Goal: Task Accomplishment & Management: Use online tool/utility

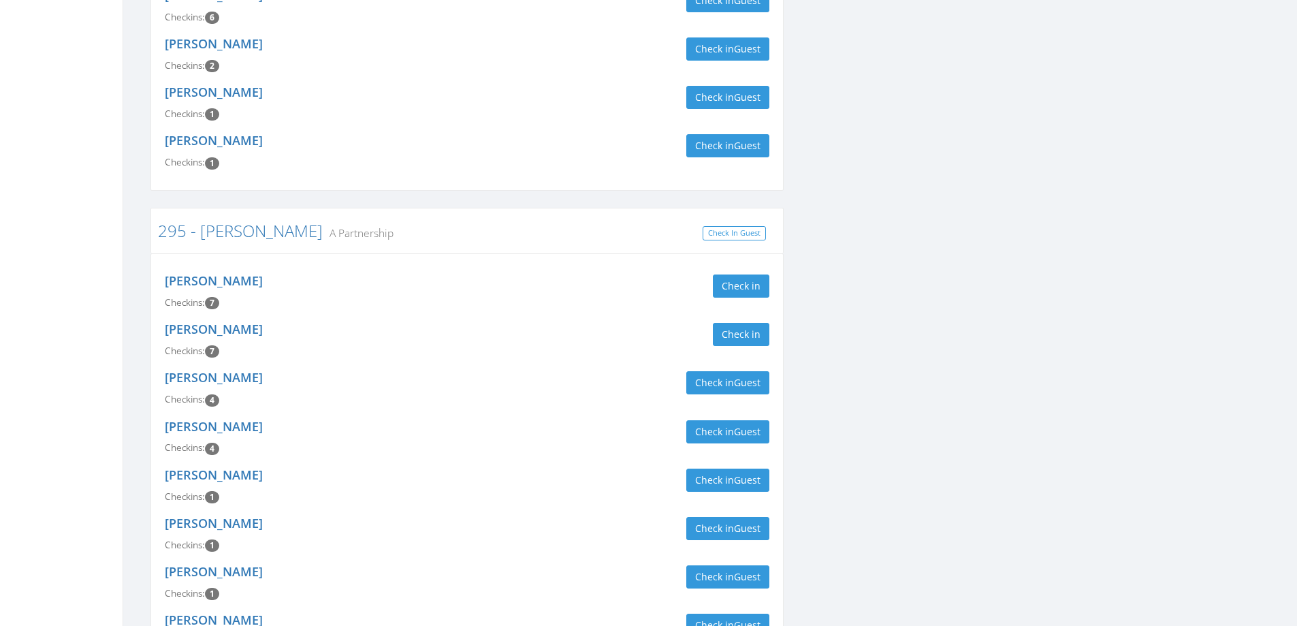
scroll to position [476, 0]
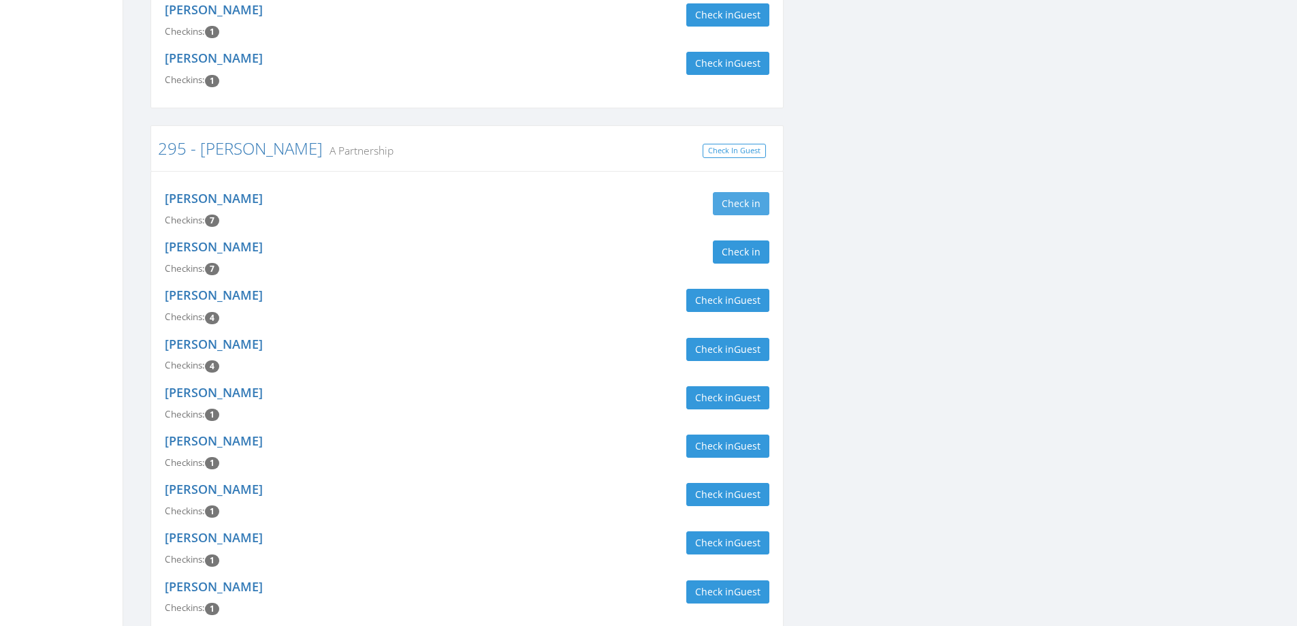
type input "lewis"
click at [744, 201] on button "Check in" at bounding box center [741, 203] width 56 height 23
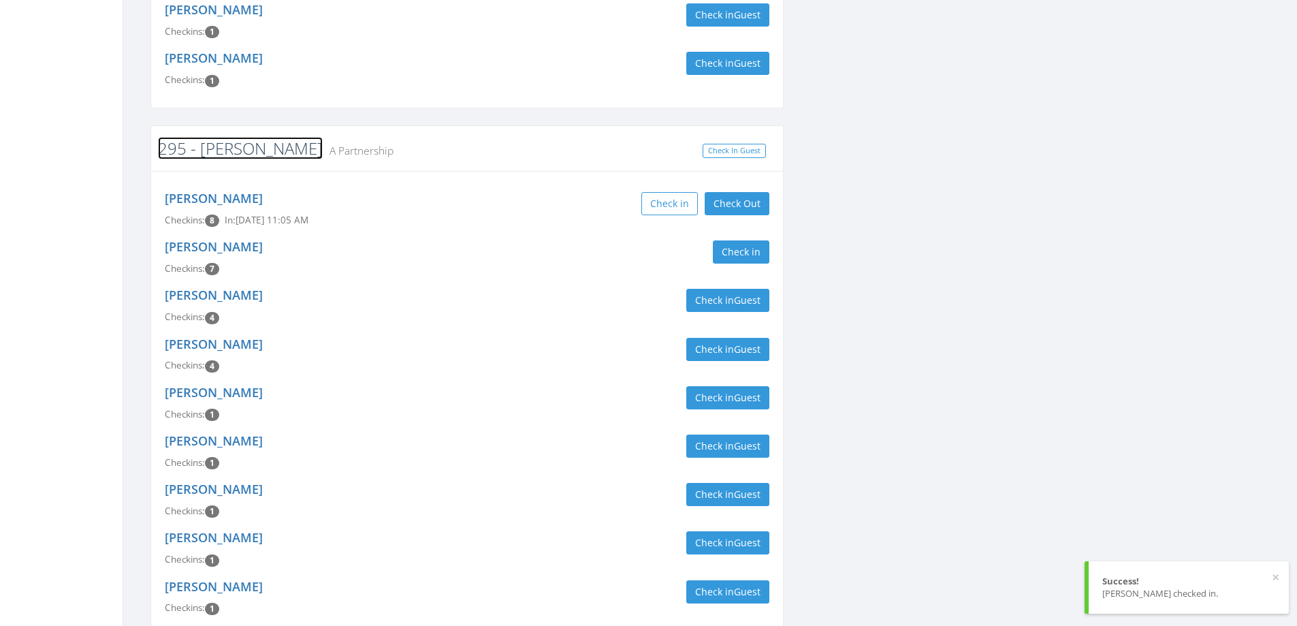
click at [227, 148] on link "295 - [PERSON_NAME]" at bounding box center [240, 148] width 165 height 22
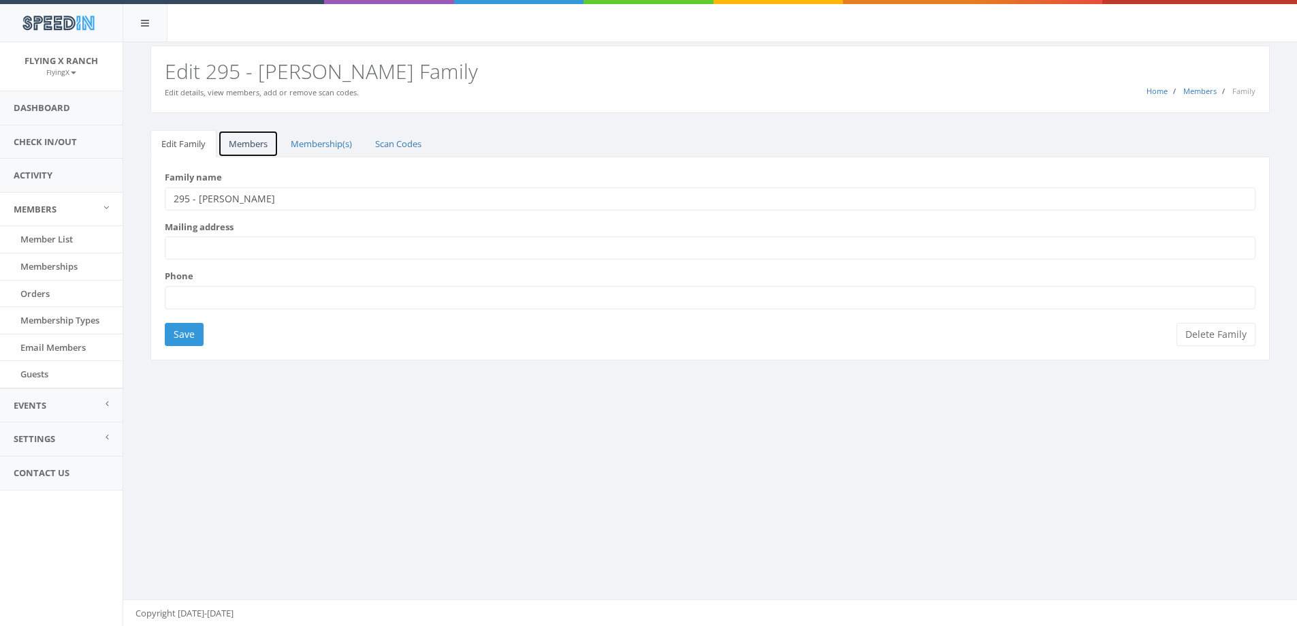
click at [255, 144] on link "Members" at bounding box center [248, 144] width 61 height 28
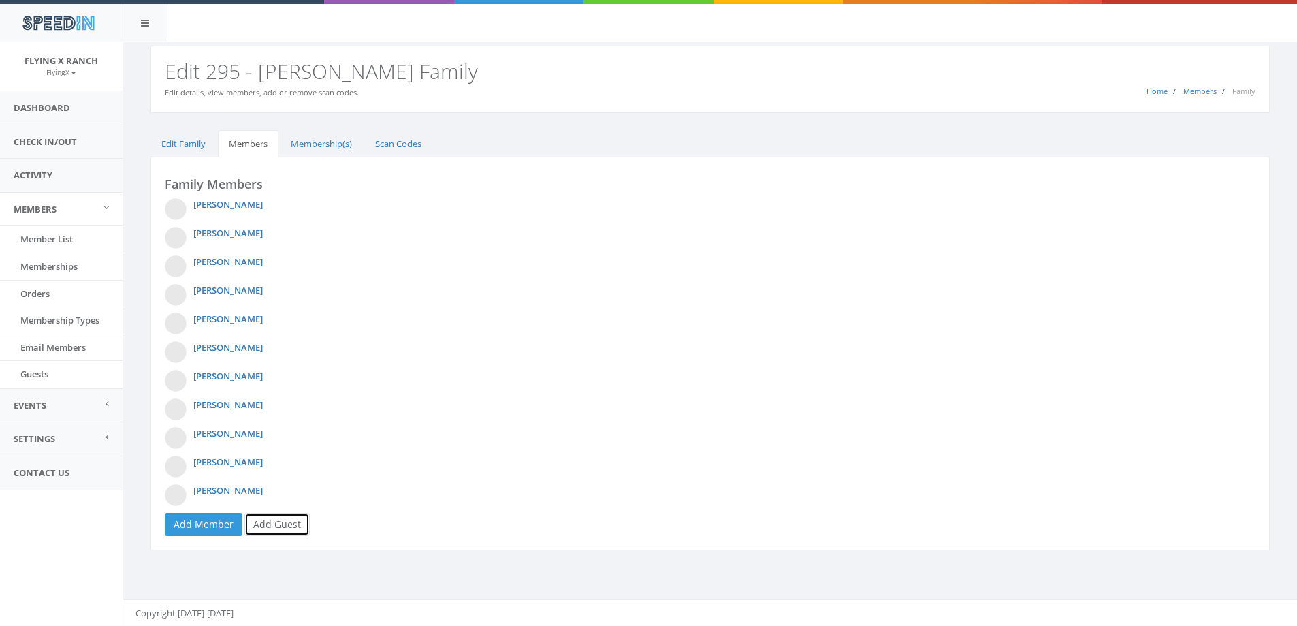
click at [278, 519] on link "Add Guest" at bounding box center [276, 524] width 65 height 23
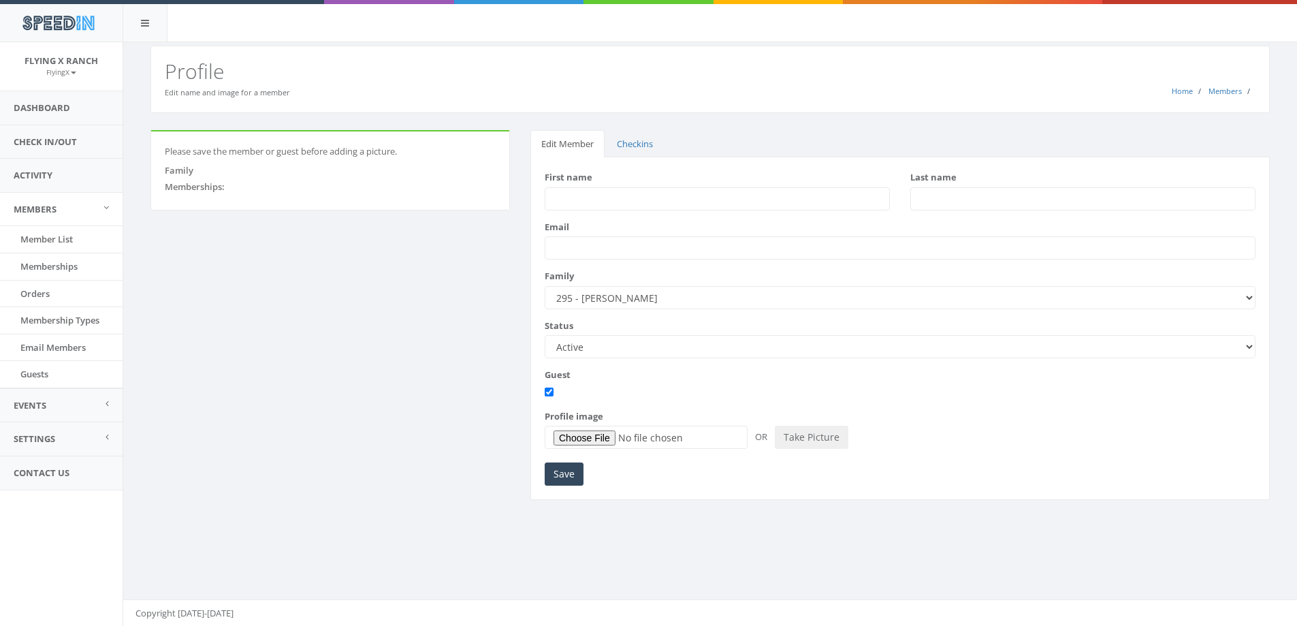
click at [605, 202] on input "First name" at bounding box center [717, 198] width 345 height 23
type input "Dirk"
type input "Pantone"
click at [555, 477] on input "Save" at bounding box center [564, 473] width 39 height 23
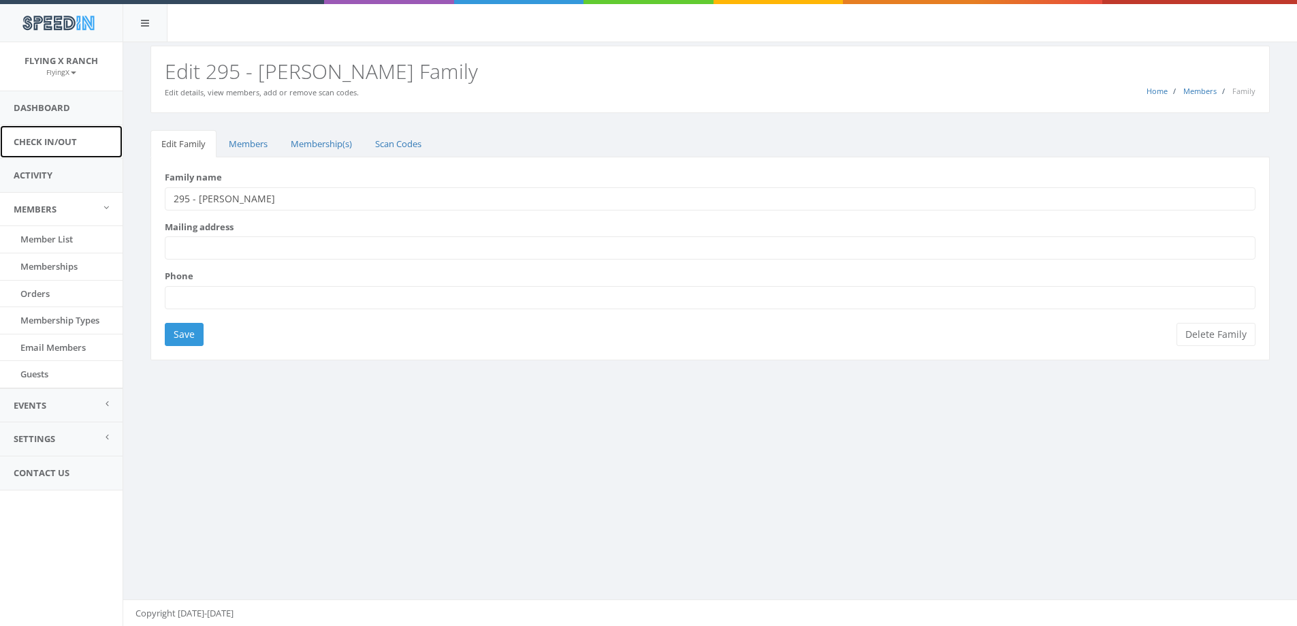
click at [55, 147] on link "Check In/Out" at bounding box center [61, 141] width 123 height 33
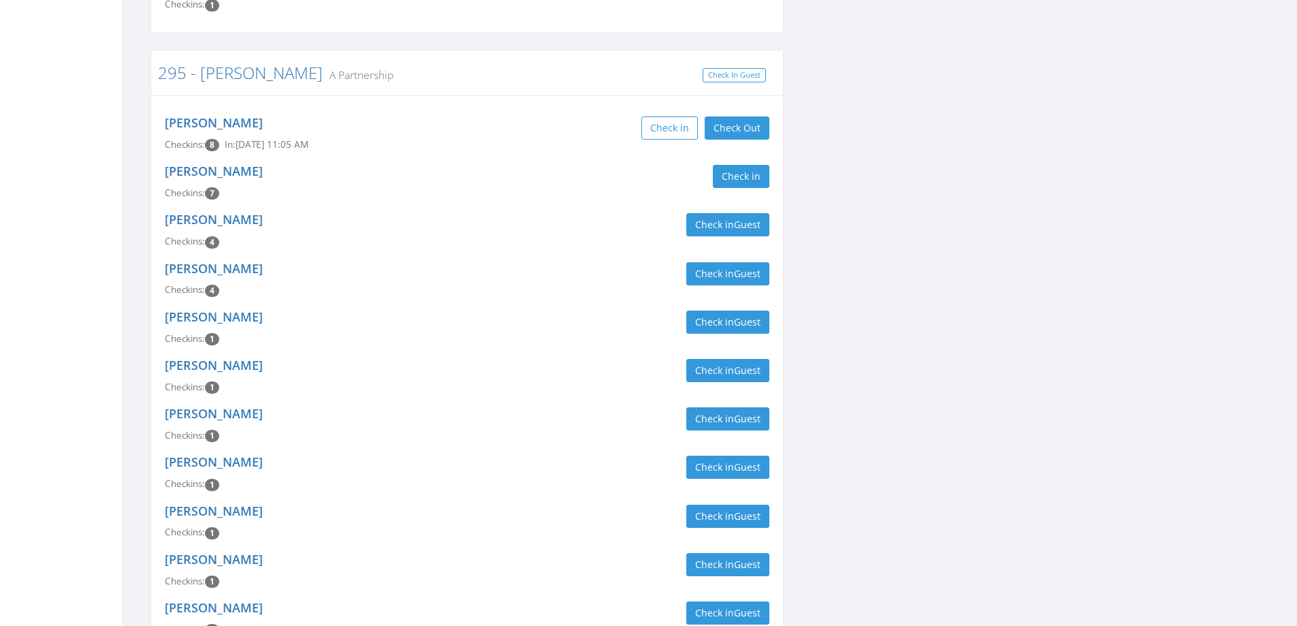
scroll to position [885, 0]
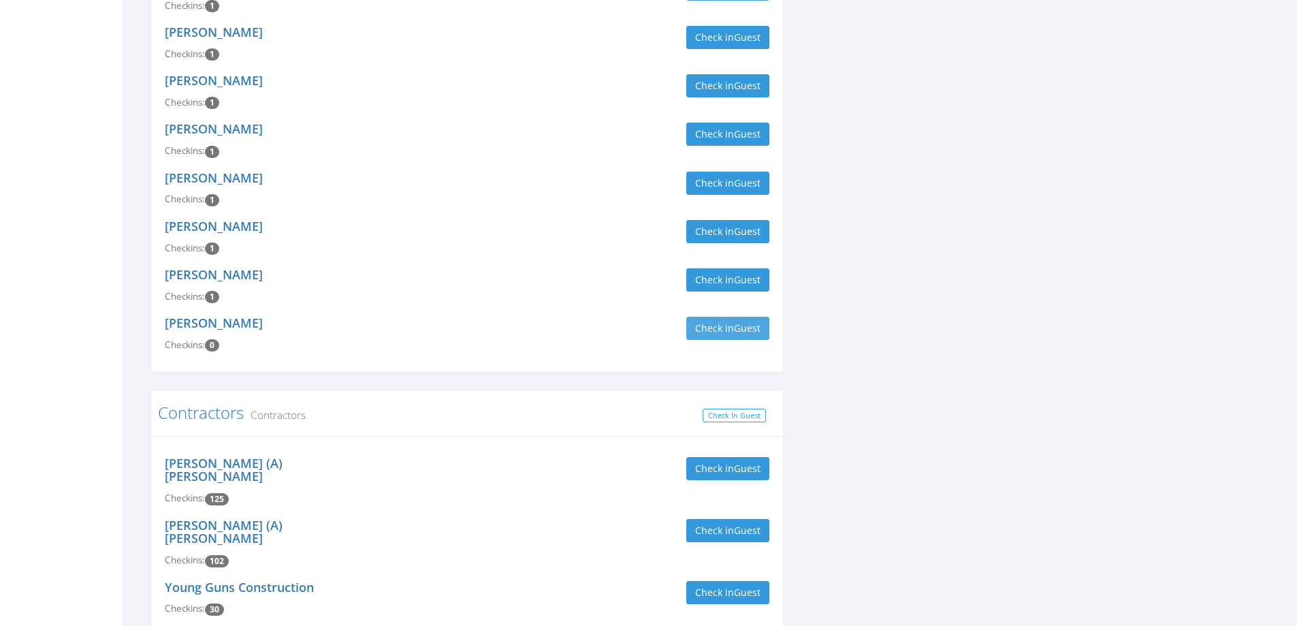
type input "lewis"
click at [716, 321] on button "Check in Guest" at bounding box center [727, 328] width 83 height 23
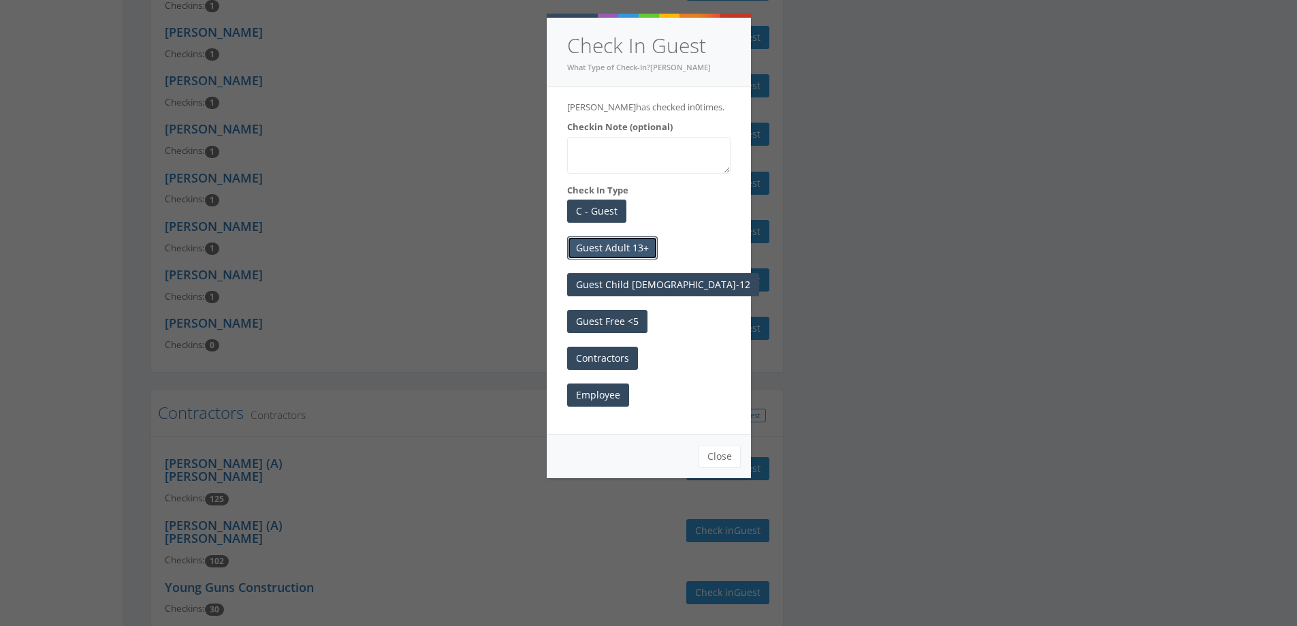
click at [632, 241] on button "Guest Adult 13+" at bounding box center [612, 247] width 91 height 23
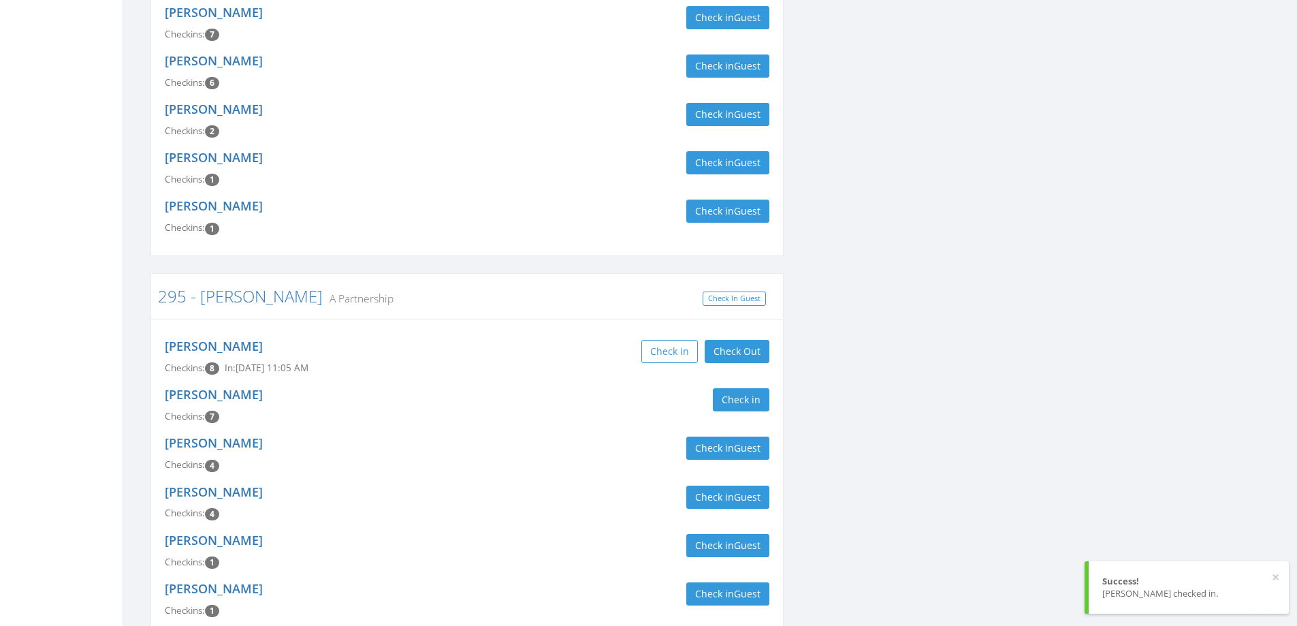
scroll to position [0, 0]
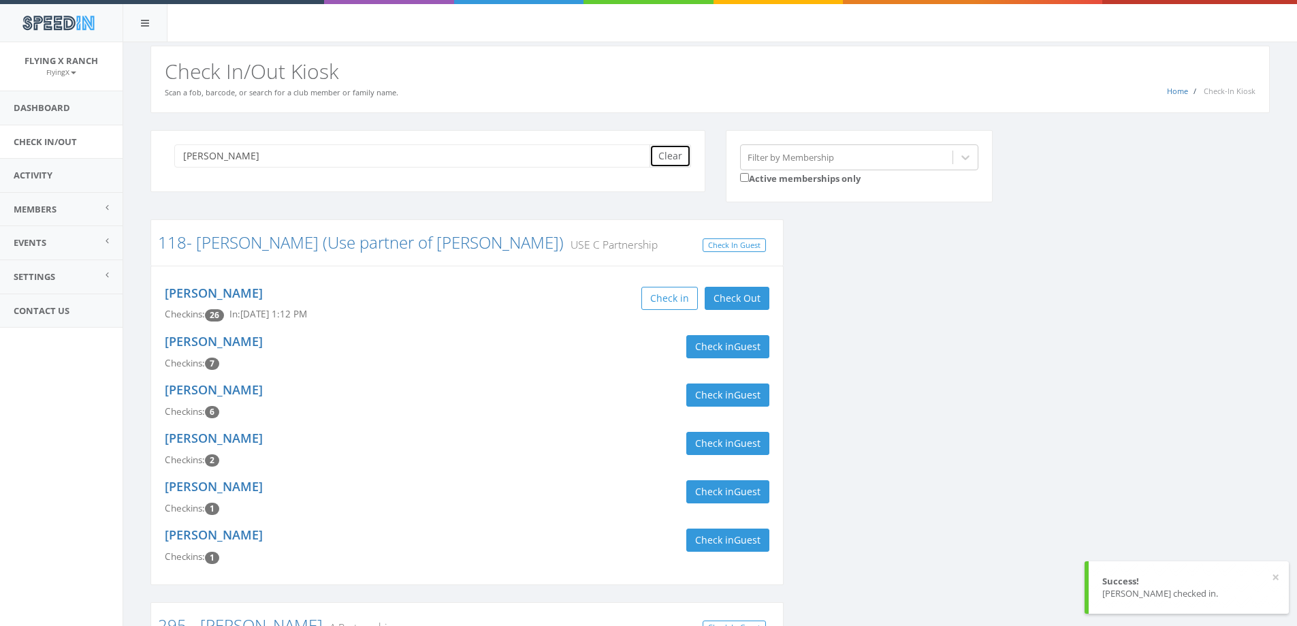
click at [658, 154] on button "Clear" at bounding box center [670, 155] width 42 height 23
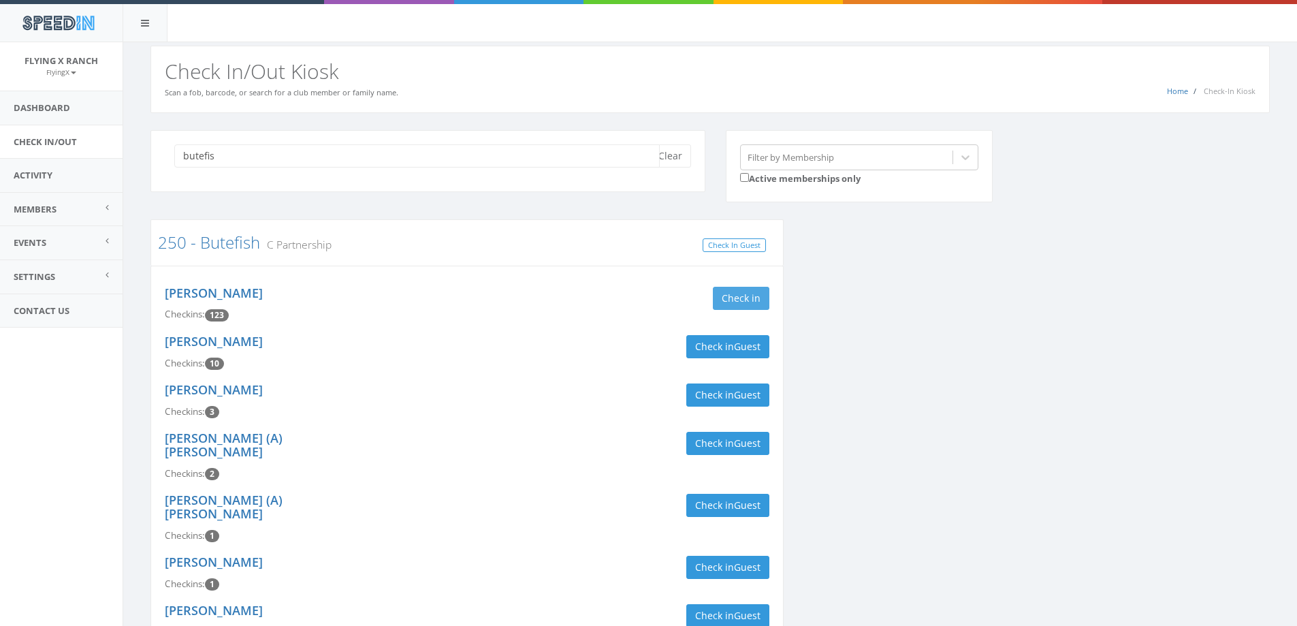
type input "butefis"
click at [744, 292] on button "Check in" at bounding box center [741, 298] width 56 height 23
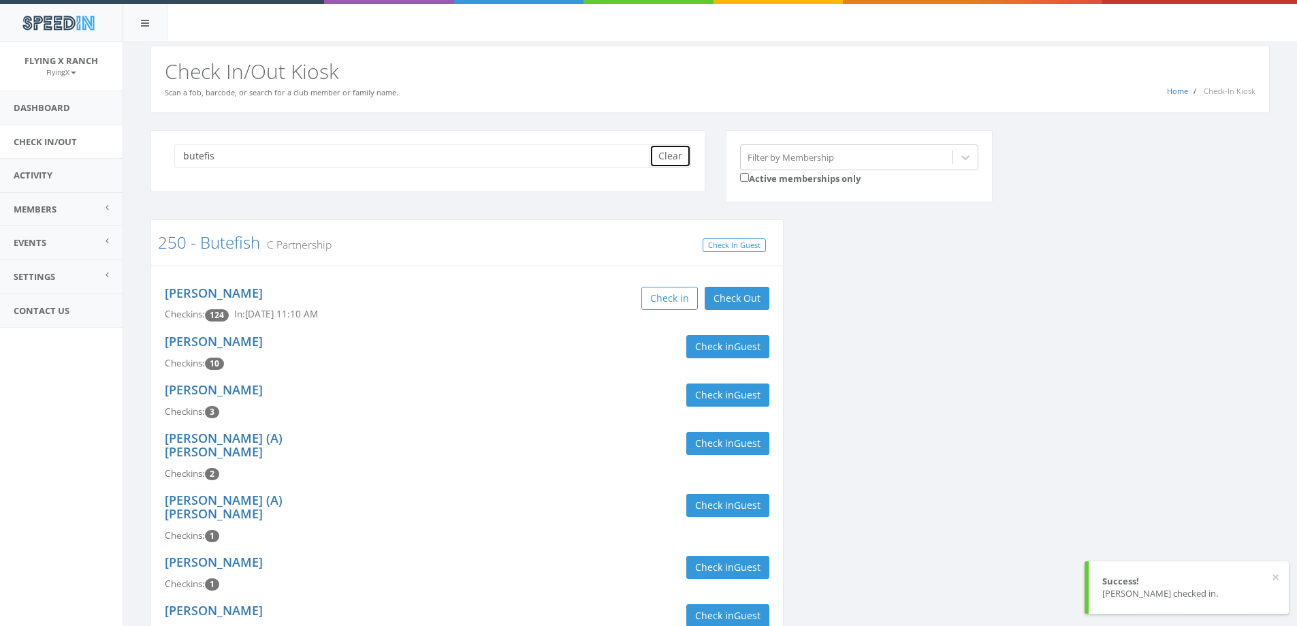
click at [672, 155] on button "Clear" at bounding box center [670, 155] width 42 height 23
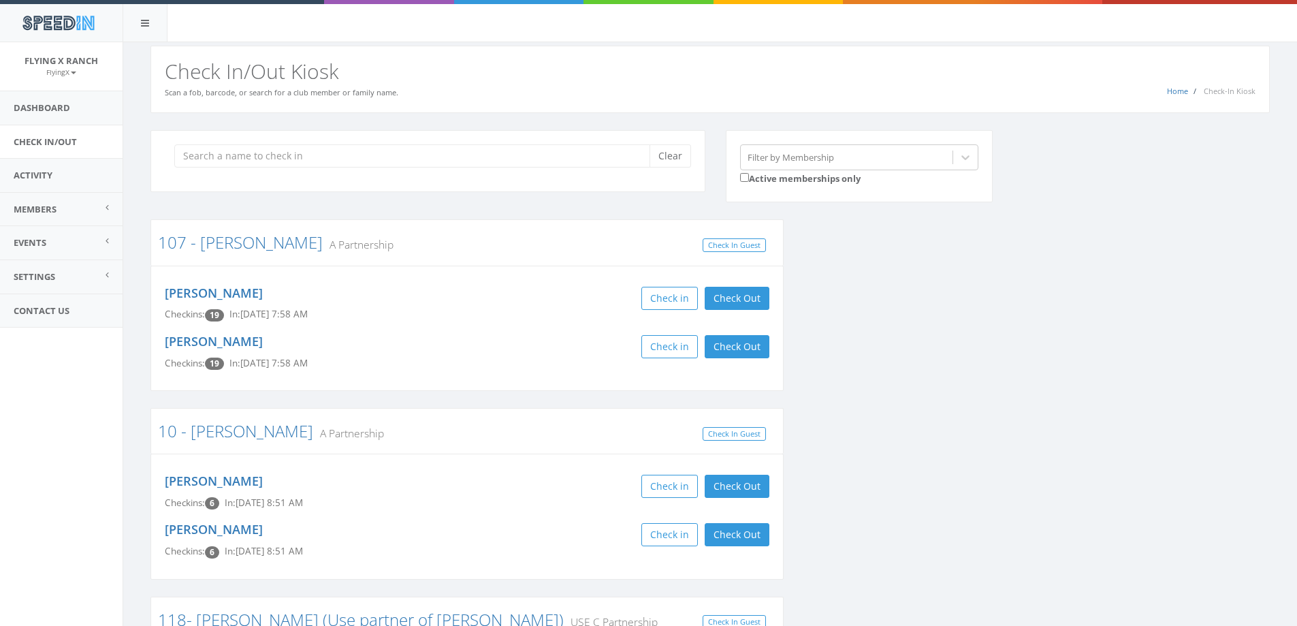
click at [1041, 75] on h2 "Check In/Out Kiosk" at bounding box center [710, 71] width 1090 height 22
click at [244, 157] on input "search" at bounding box center [416, 155] width 485 height 23
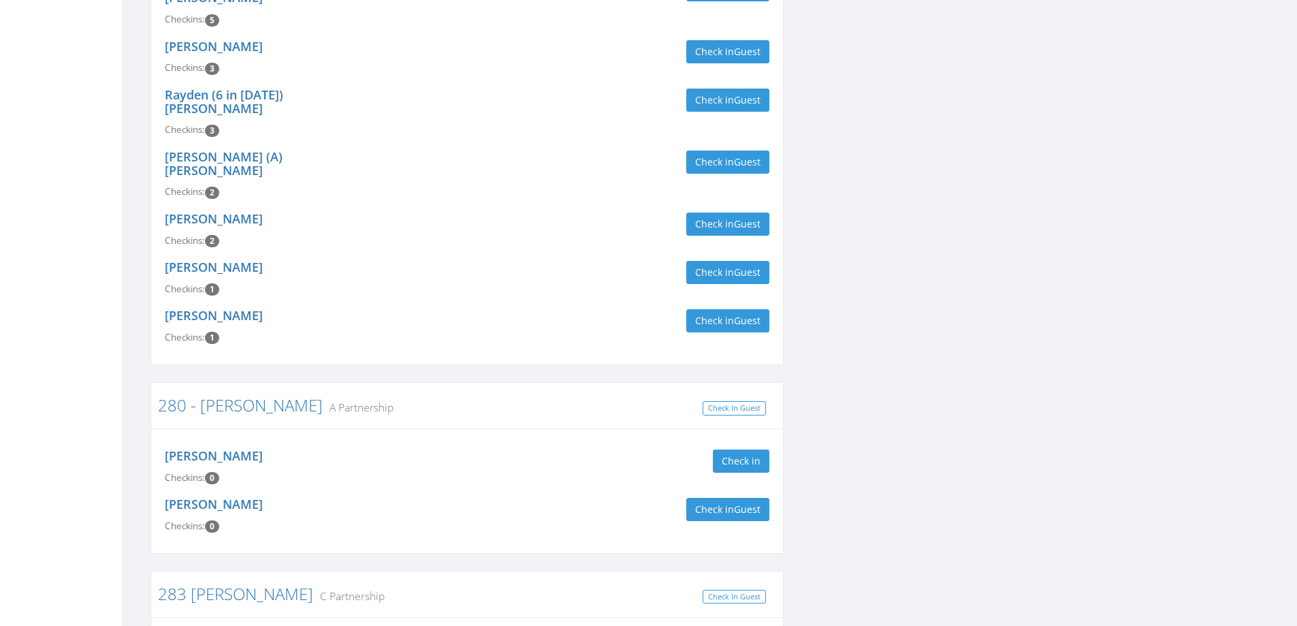
scroll to position [2519, 0]
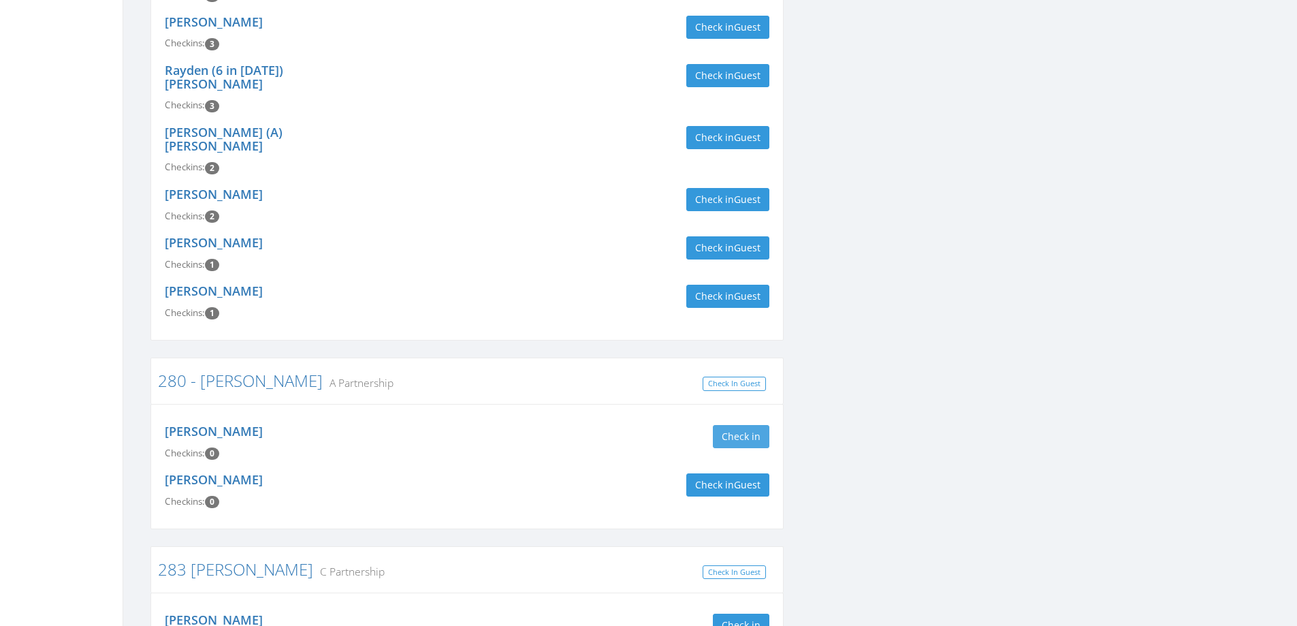
type input "[PERSON_NAME]"
click at [737, 425] on button "Check in" at bounding box center [741, 436] width 56 height 23
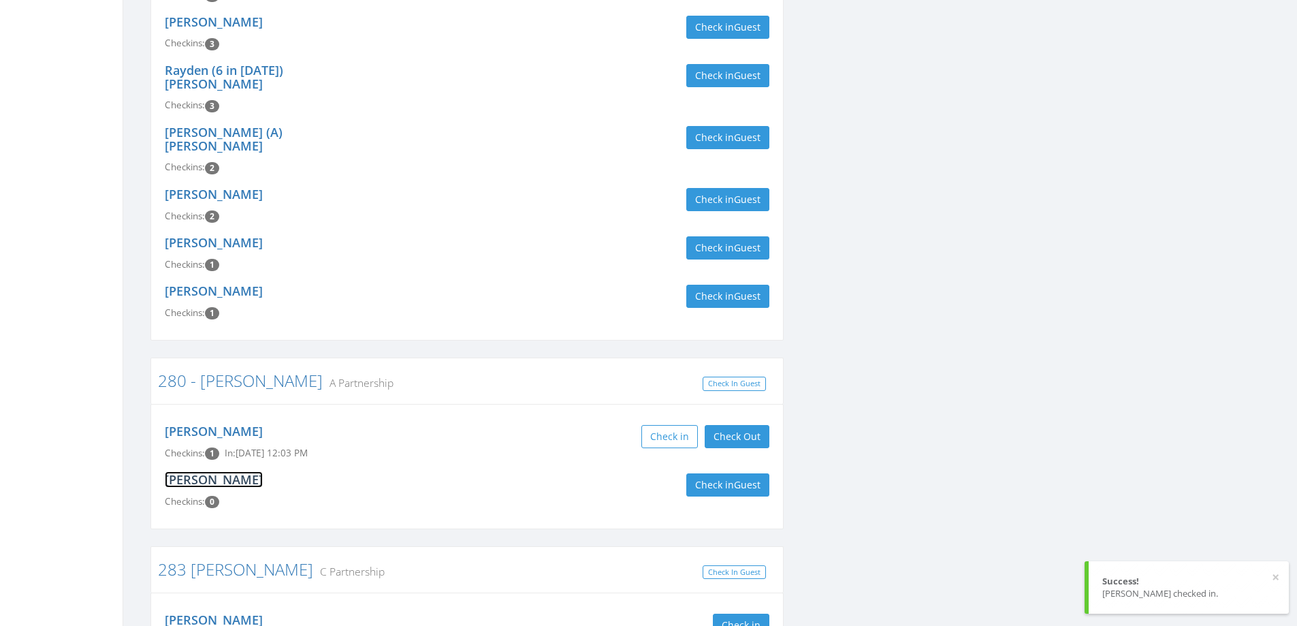
click at [225, 471] on link "[PERSON_NAME]" at bounding box center [214, 479] width 98 height 16
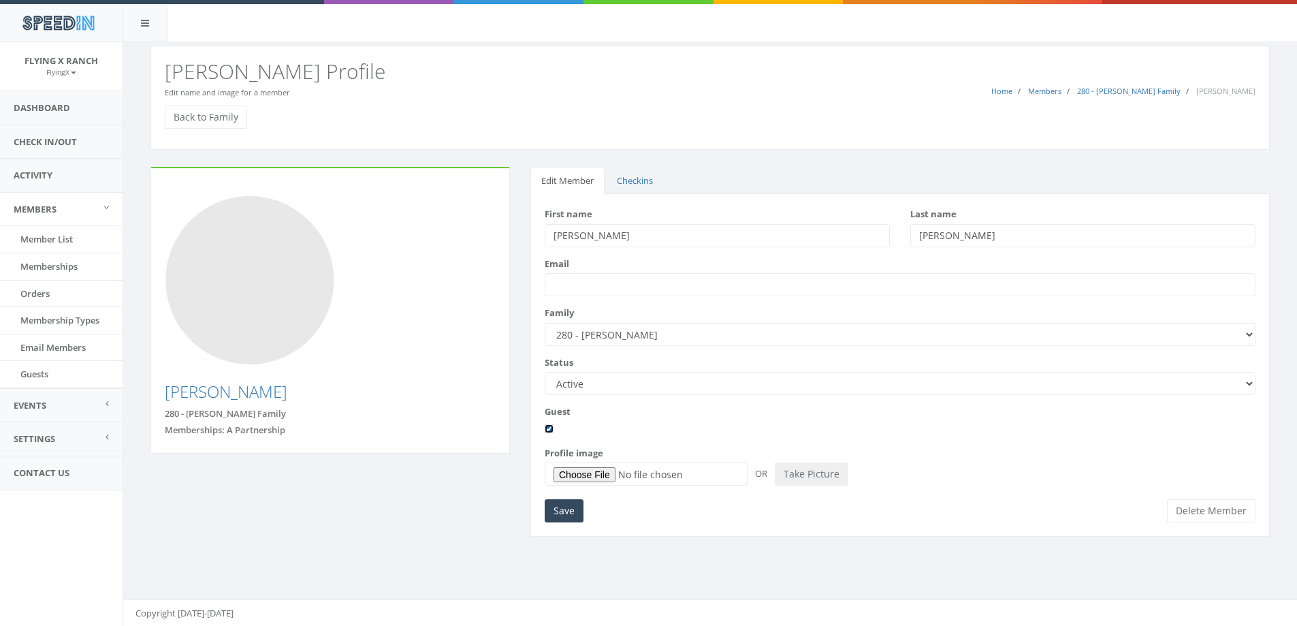
click at [549, 428] on input "Guest" at bounding box center [549, 428] width 9 height 9
checkbox input "false"
click at [560, 513] on input "Save" at bounding box center [564, 510] width 39 height 23
click at [45, 143] on link "Check In/Out" at bounding box center [61, 141] width 123 height 33
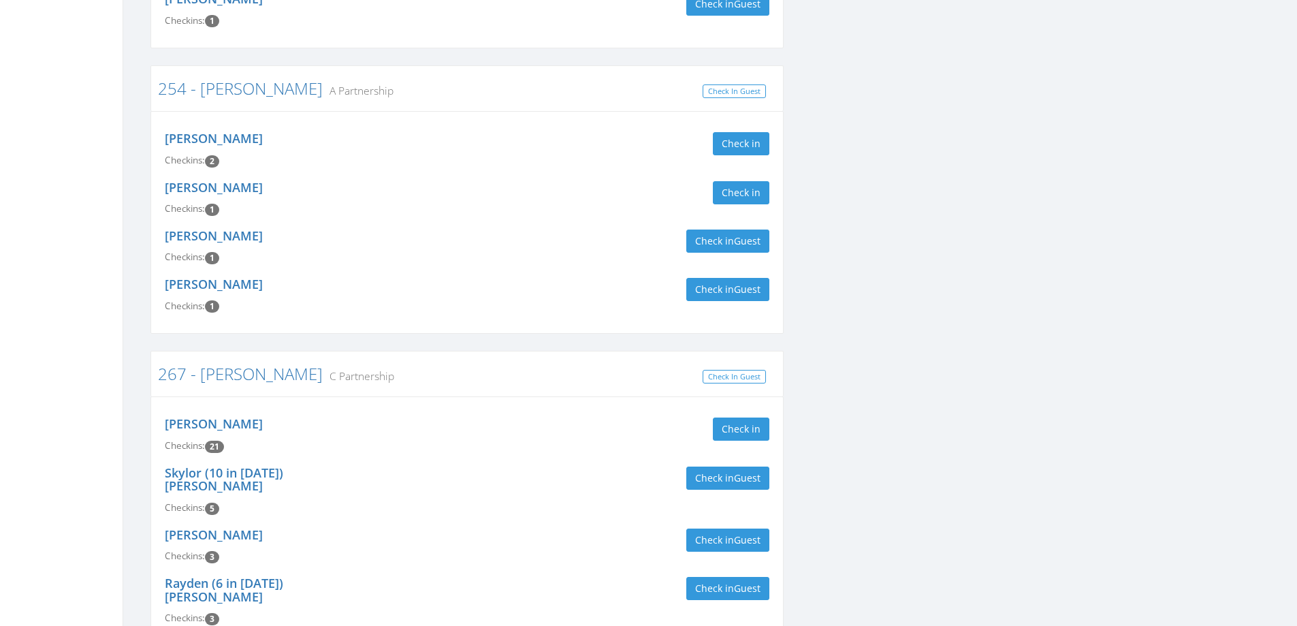
scroll to position [2314, 0]
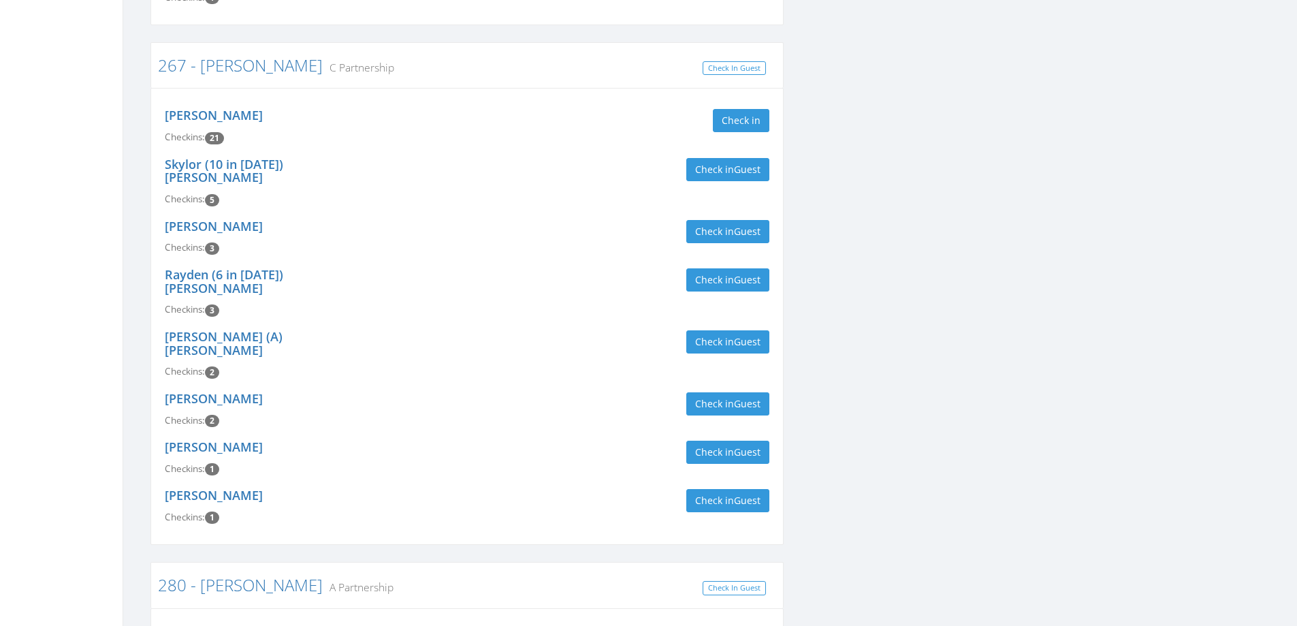
type input "[PERSON_NAME]"
click at [594, 576] on h3 "280 - [PERSON_NAME] A Partnership" at bounding box center [467, 585] width 618 height 18
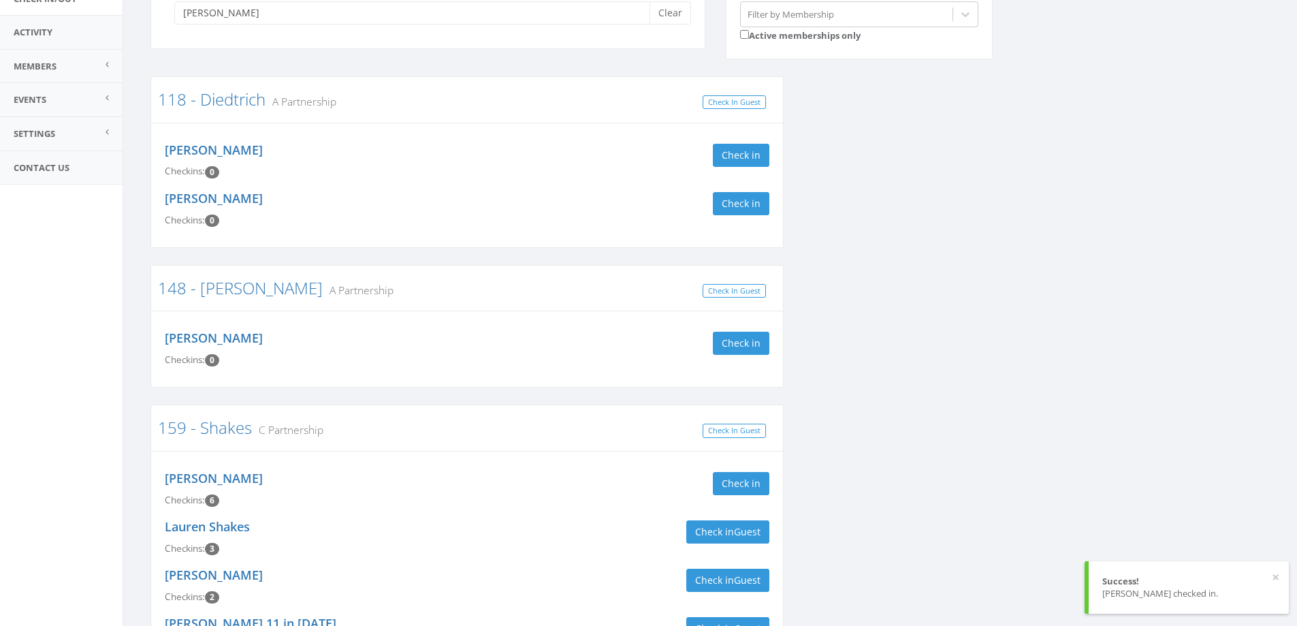
scroll to position [0, 0]
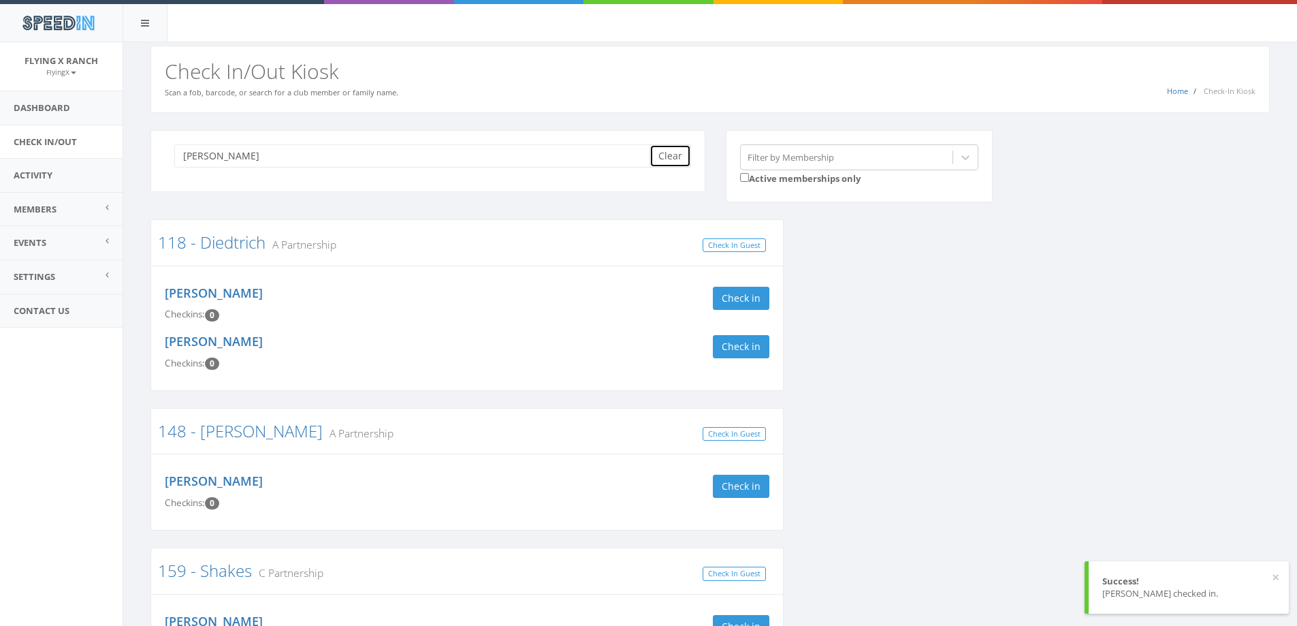
click at [666, 154] on button "Clear" at bounding box center [670, 155] width 42 height 23
